Goal: Task Accomplishment & Management: Complete application form

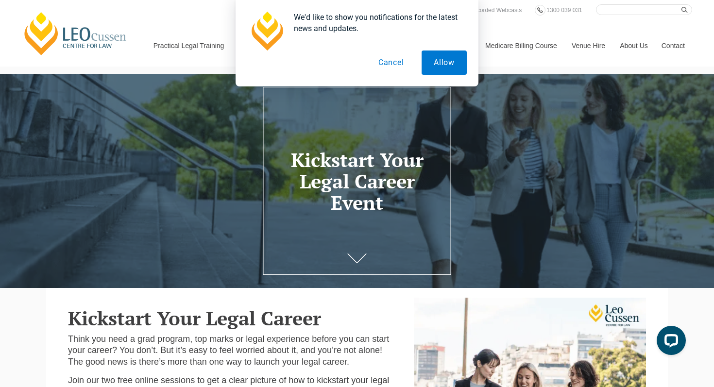
click at [395, 64] on button "Cancel" at bounding box center [391, 63] width 50 height 24
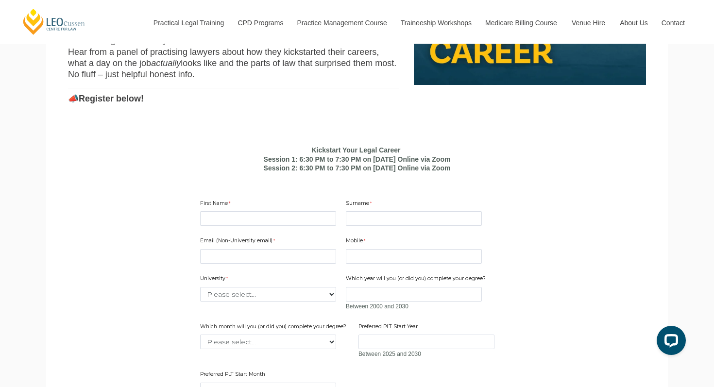
scroll to position [544, 0]
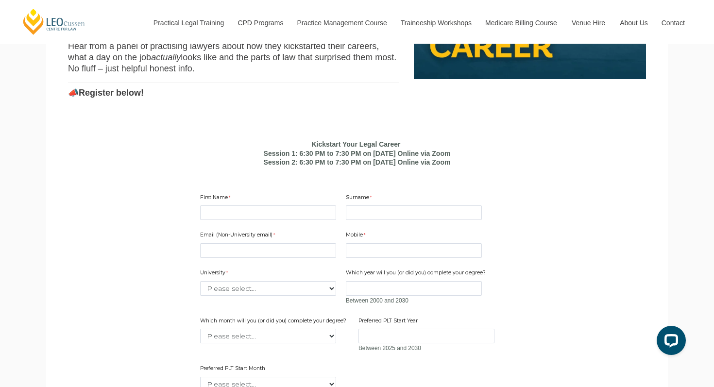
click at [302, 238] on div "Email (Non-University email) Mobile 10 characters left. University Please selec…" at bounding box center [357, 308] width 322 height 172
click at [307, 220] on input "First Name" at bounding box center [268, 213] width 136 height 15
type input "[PERSON_NAME]"
type input "Yu"
type input "[EMAIL_ADDRESS][DOMAIN_NAME]"
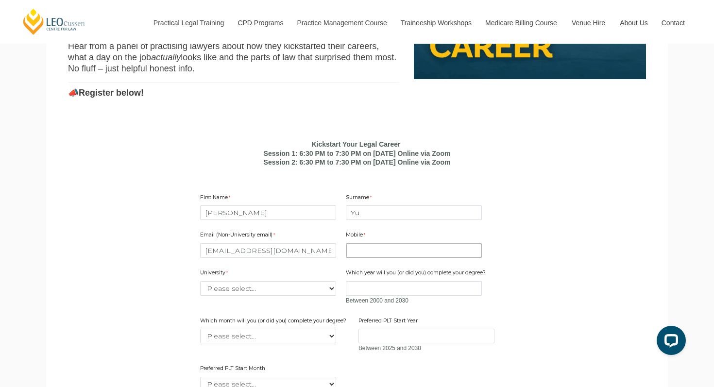
type input "9105083208"
click at [401, 258] on input "9105083208" at bounding box center [414, 250] width 136 height 15
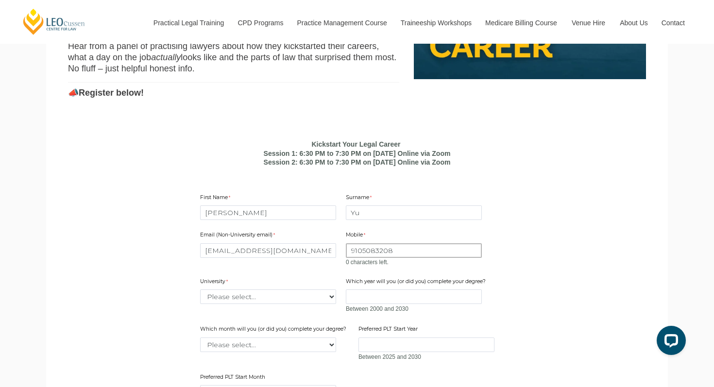
drag, startPoint x: 401, startPoint y: 271, endPoint x: 351, endPoint y: 267, distance: 50.7
click at [351, 258] on input "9105083208" at bounding box center [414, 250] width 136 height 15
type input "9"
type input "4"
type input "7876572853"
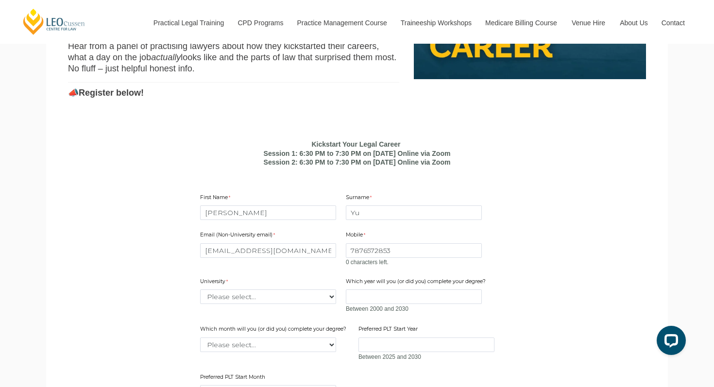
click at [325, 301] on div "University Please select... [GEOGRAPHIC_DATA] [GEOGRAPHIC_DATA] [GEOGRAPHIC_DAT…" at bounding box center [268, 291] width 144 height 31
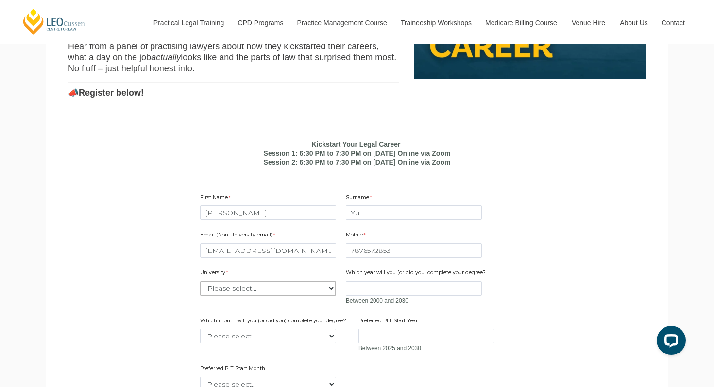
click at [322, 296] on select "Please select... [GEOGRAPHIC_DATA] [GEOGRAPHIC_DATA] [GEOGRAPHIC_DATA] [GEOGRAP…" at bounding box center [268, 288] width 136 height 15
select select "tfa_2220"
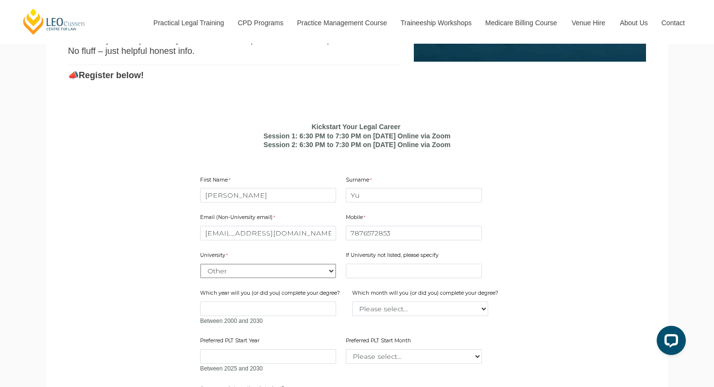
scroll to position [566, 0]
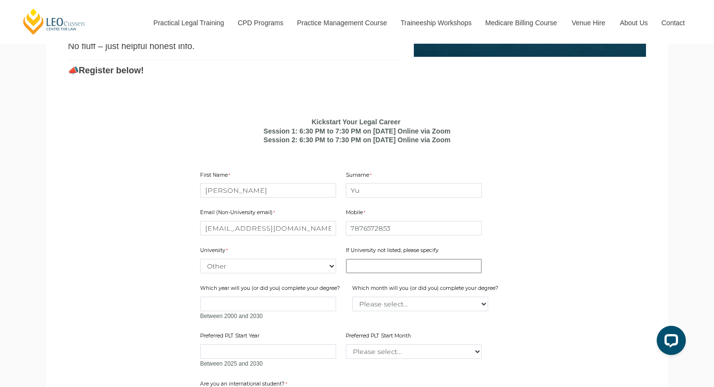
click at [375, 274] on input "If University not listed, please specify" at bounding box center [414, 266] width 136 height 15
type input "[US_STATE][GEOGRAPHIC_DATA] [GEOGRAPHIC_DATA]"
click at [283, 311] on input "Which year will you (or did you) complete your degree?" at bounding box center [268, 304] width 136 height 15
type input "2027"
click at [390, 311] on select "Please select... January February March April May June July August September Oc…" at bounding box center [420, 304] width 136 height 15
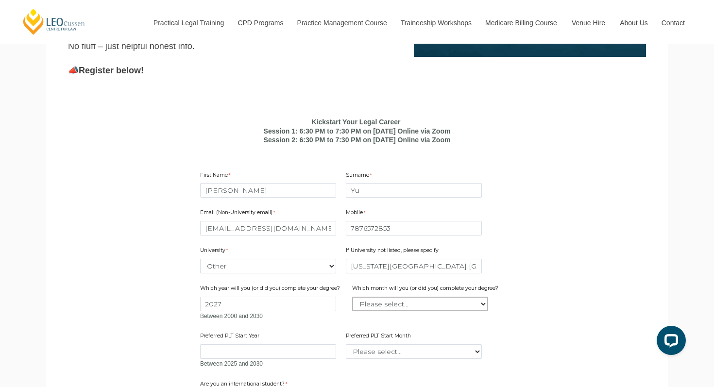
select select "tfa_2227"
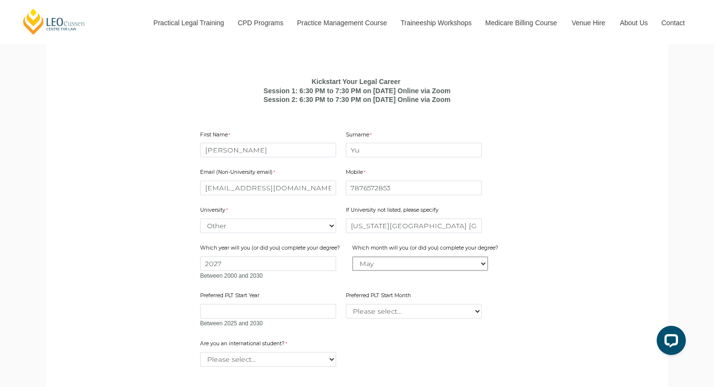
scroll to position [608, 0]
click at [268, 317] on input "Preferred PLT Start Year" at bounding box center [268, 310] width 136 height 15
type input "2028"
click at [374, 317] on select "Please select... January February March April May June July August September Oc…" at bounding box center [414, 310] width 136 height 15
select select "tfa_2378"
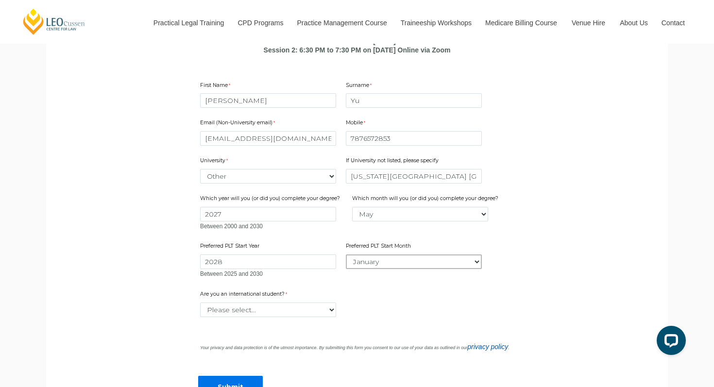
scroll to position [658, 0]
click at [317, 315] on select "Please select... Yes No" at bounding box center [268, 308] width 136 height 15
select select "tfa_59"
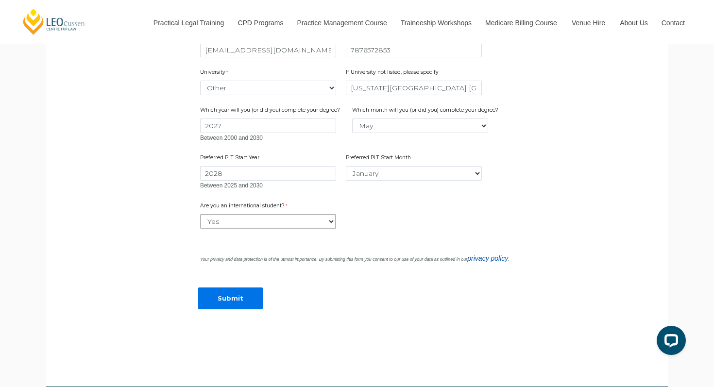
scroll to position [753, 0]
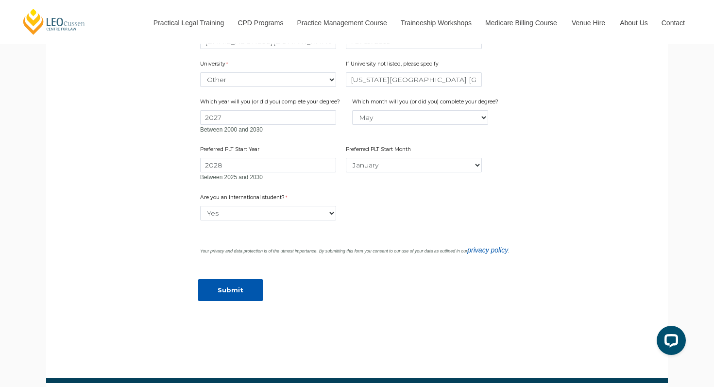
click at [240, 301] on input "Submit" at bounding box center [230, 290] width 65 height 22
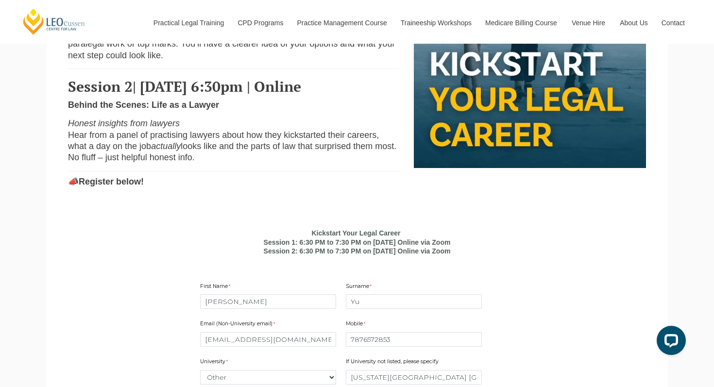
scroll to position [455, 0]
